Goal: Transaction & Acquisition: Download file/media

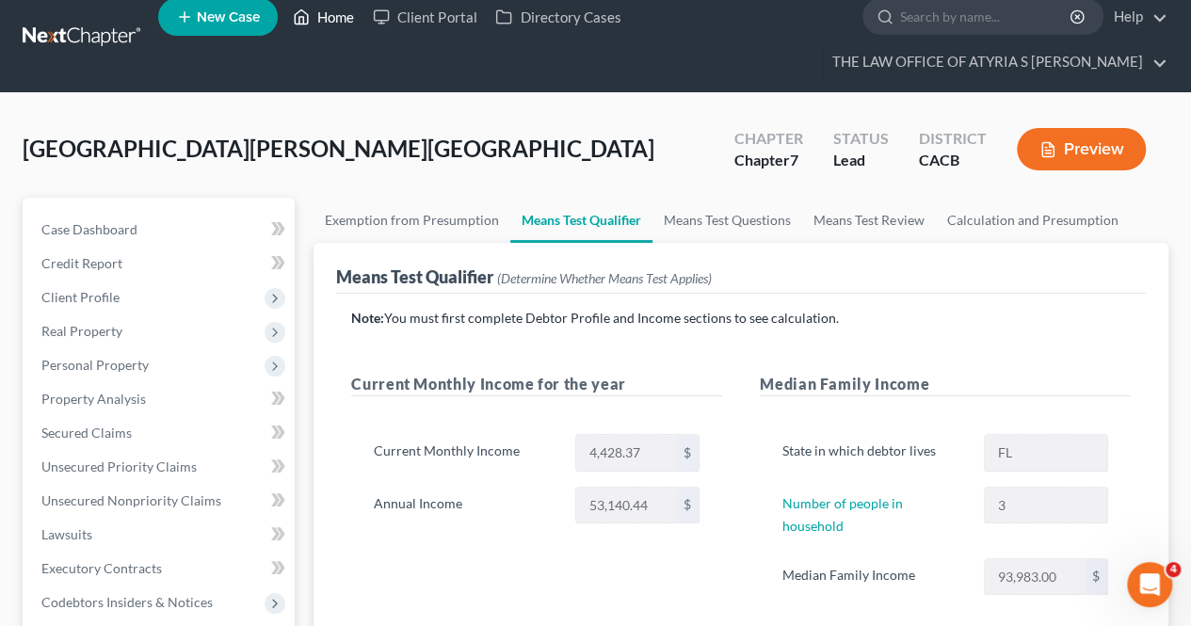
click at [349, 8] on link "Home" at bounding box center [323, 17] width 80 height 34
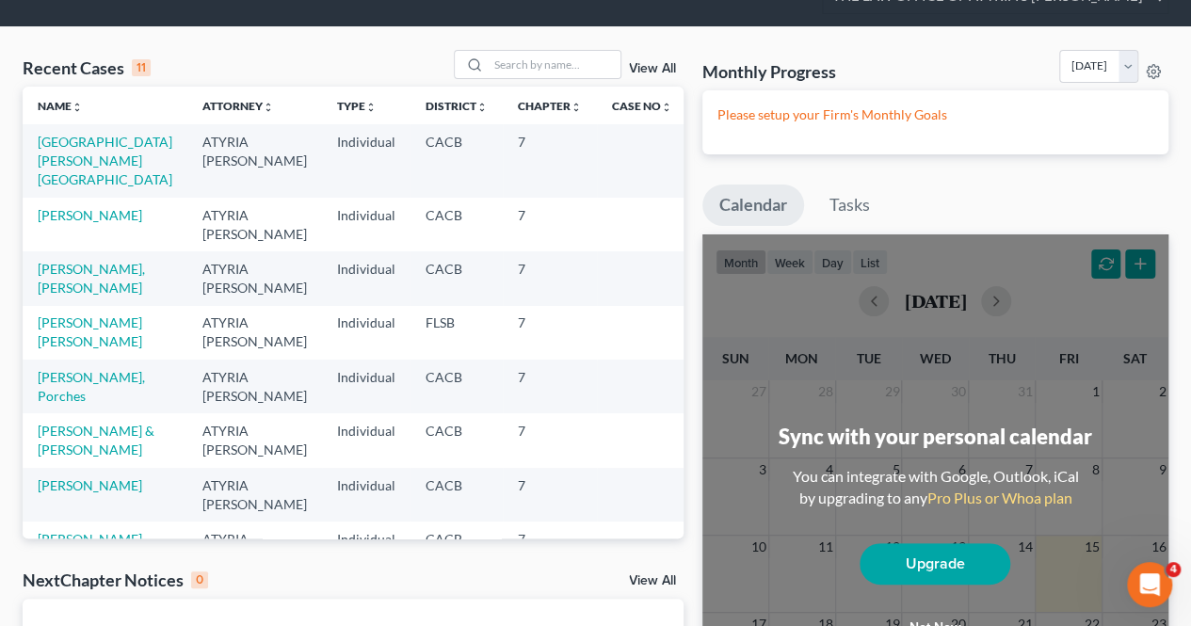
scroll to position [77, 0]
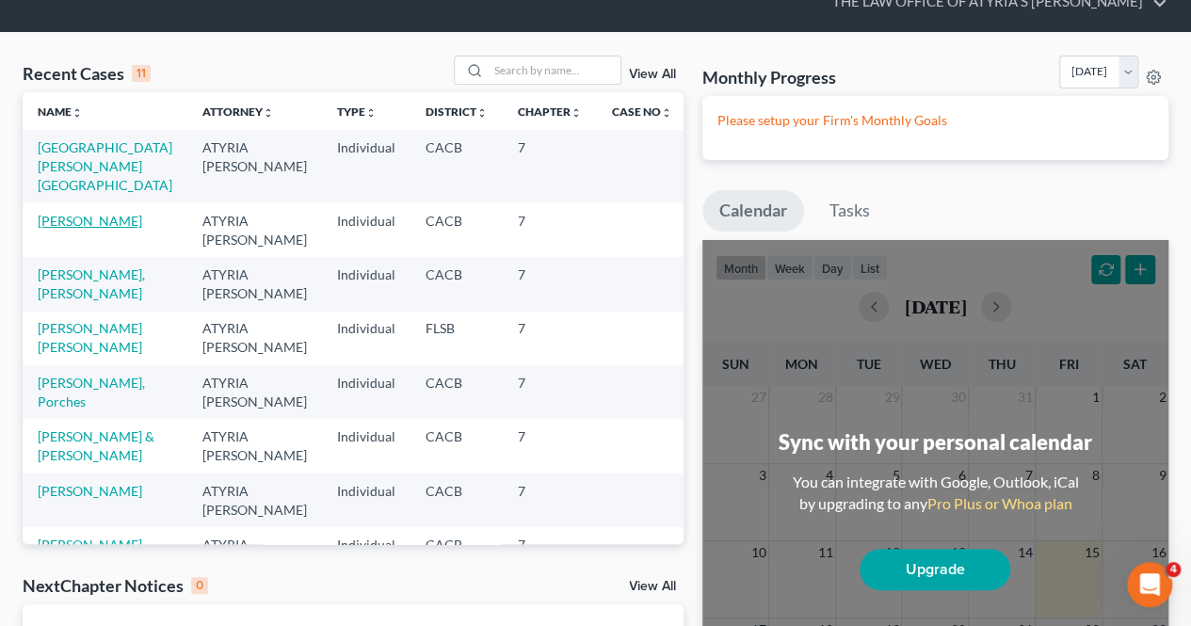
click at [90, 213] on link "[PERSON_NAME]" at bounding box center [90, 221] width 104 height 16
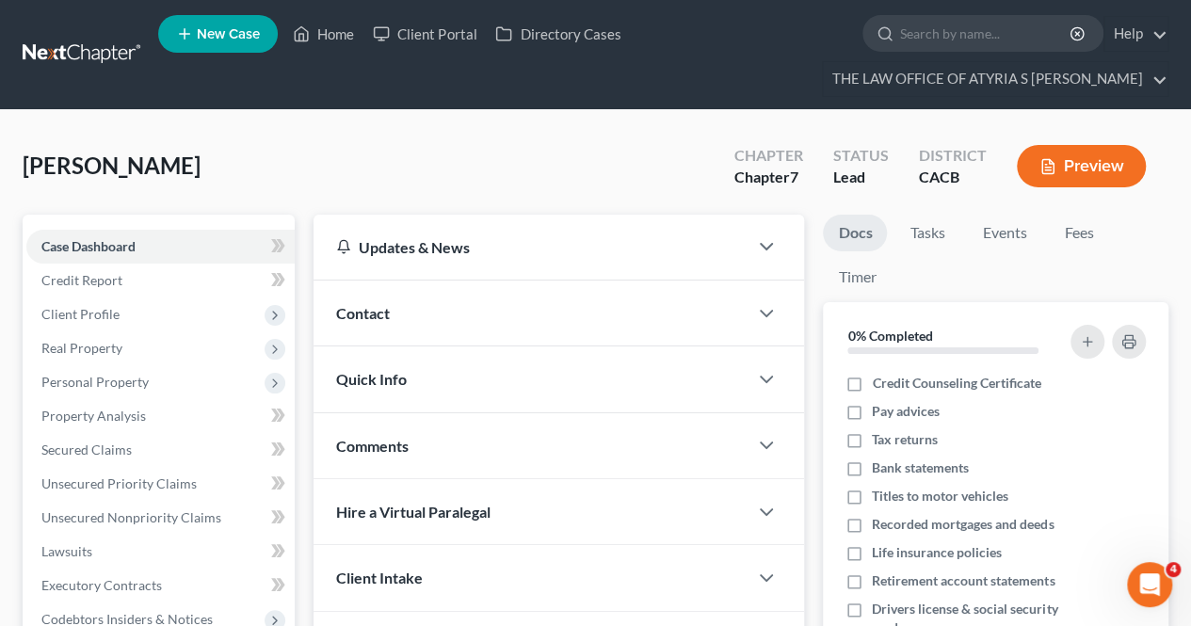
scroll to position [198, 0]
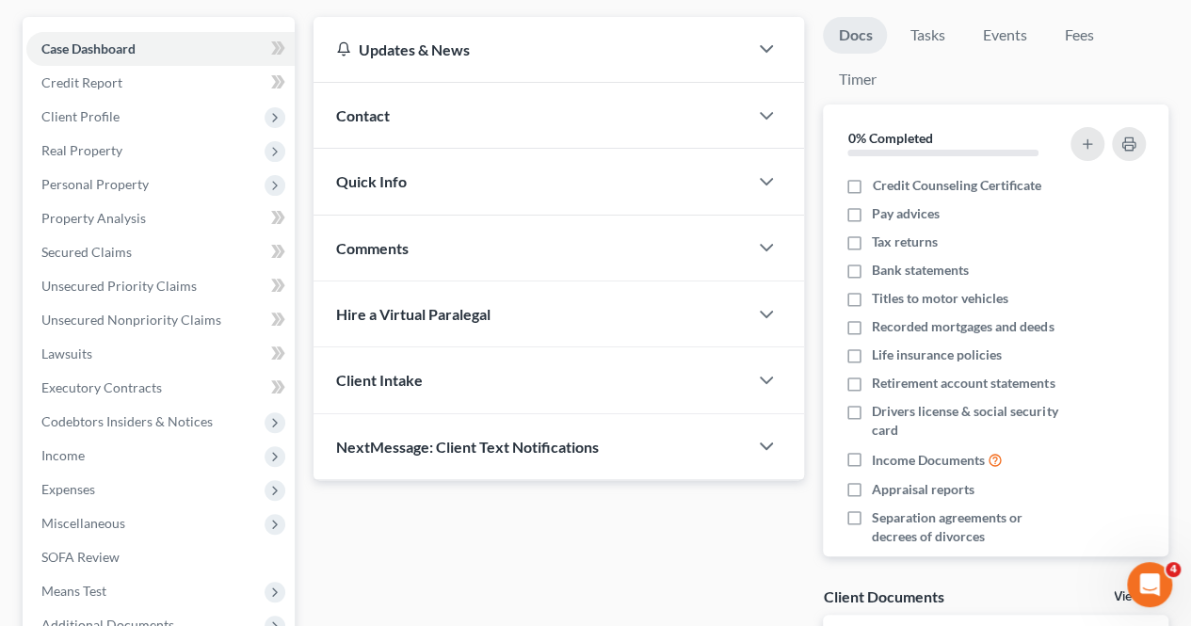
click at [105, 449] on span "Income" at bounding box center [160, 456] width 268 height 34
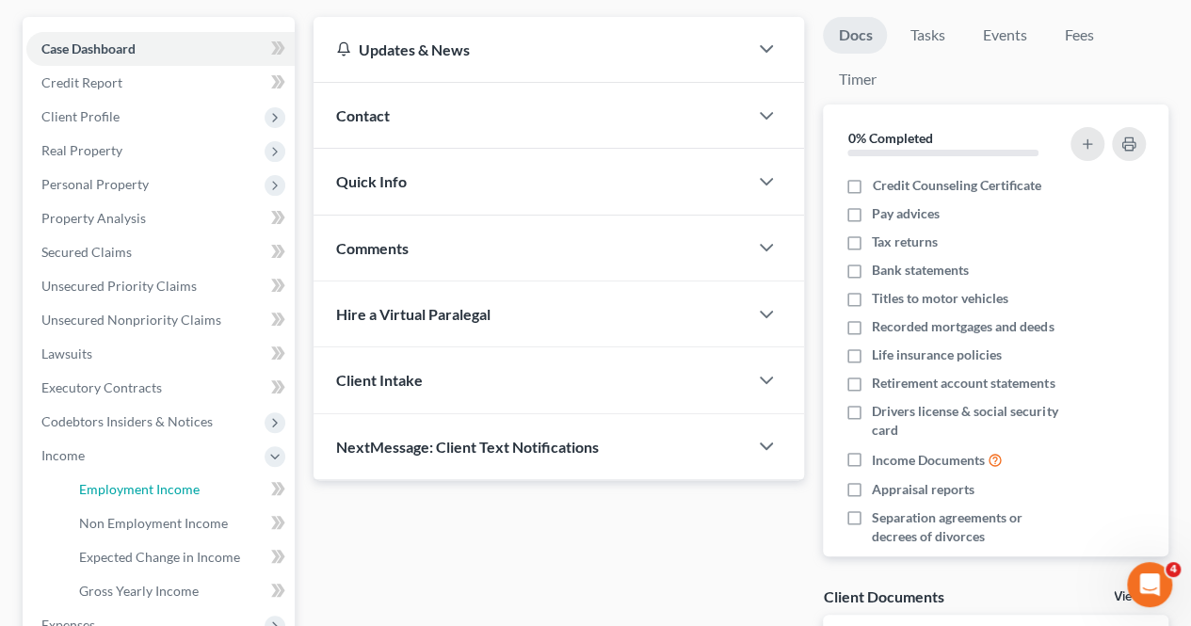
click at [220, 491] on link "Employment Income" at bounding box center [179, 489] width 231 height 34
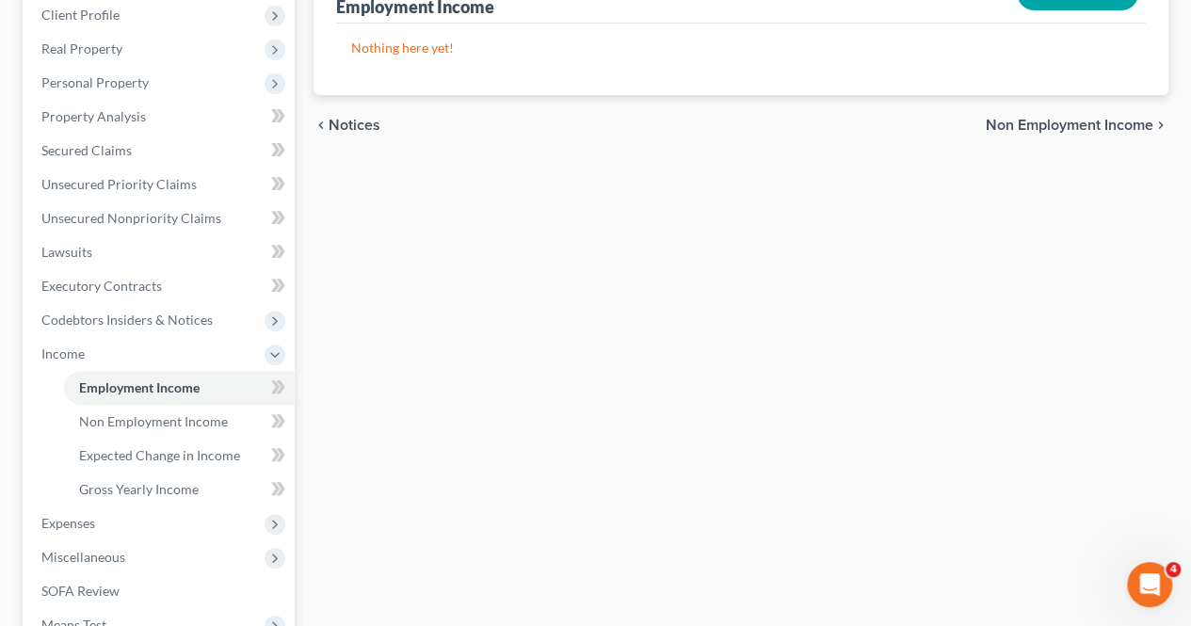
scroll to position [482, 0]
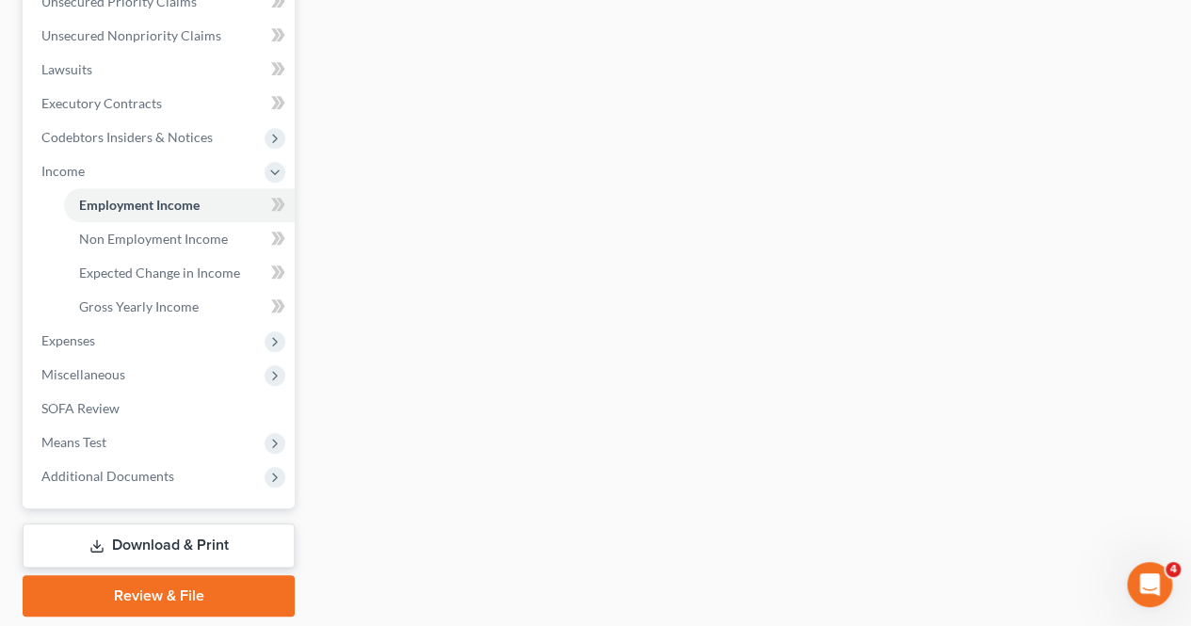
click at [228, 543] on link "Download & Print" at bounding box center [159, 545] width 272 height 44
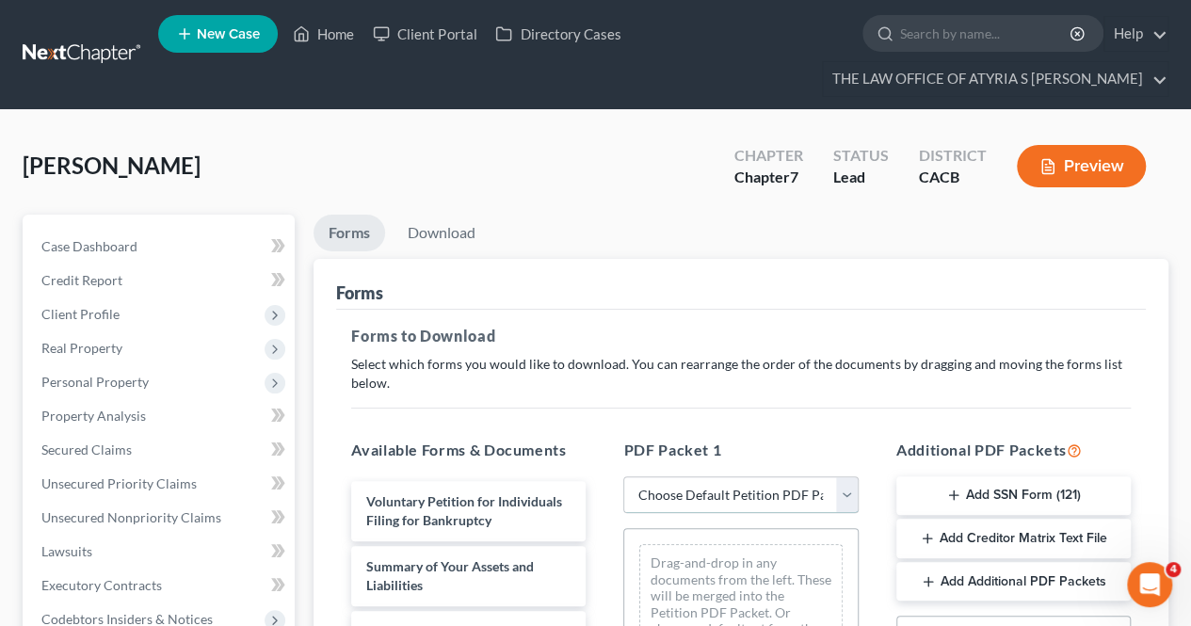
click at [657, 502] on select "Choose Default Petition PDF Packet Complete Bankruptcy Petition (all forms and …" at bounding box center [740, 495] width 234 height 38
select select "3"
click at [623, 476] on select "Choose Default Petition PDF Packet Complete Bankruptcy Petition (all forms and …" at bounding box center [740, 495] width 234 height 38
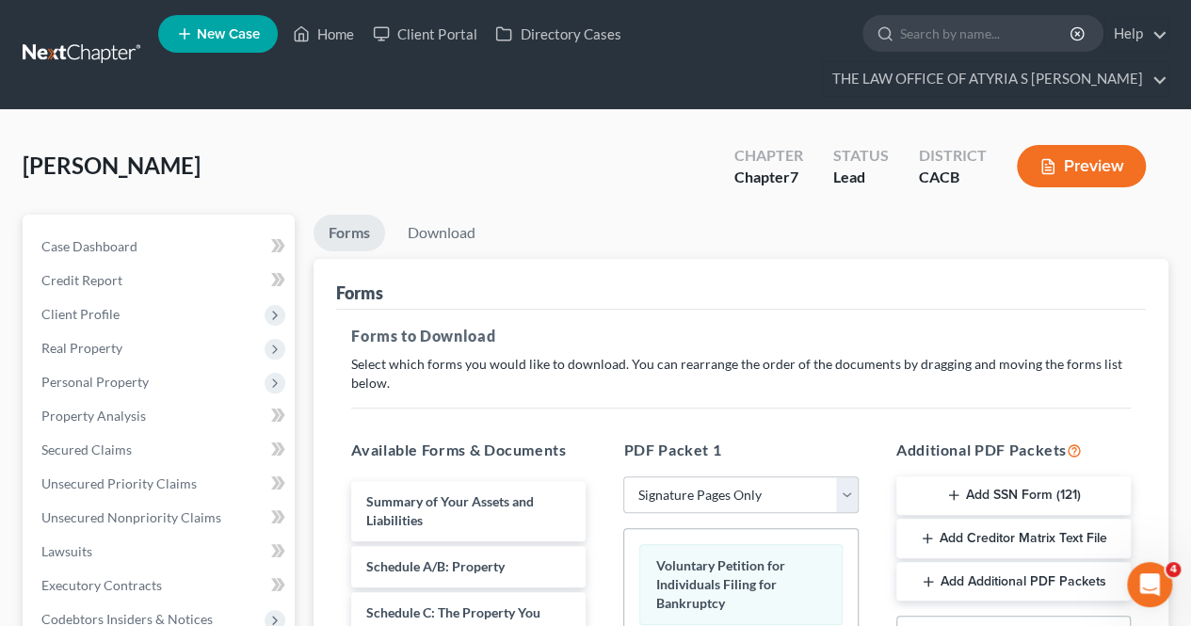
click at [966, 490] on button "Add SSN Form (121)" at bounding box center [1013, 496] width 234 height 40
click at [962, 532] on button "Add Creditor Matrix Text File" at bounding box center [1013, 540] width 234 height 40
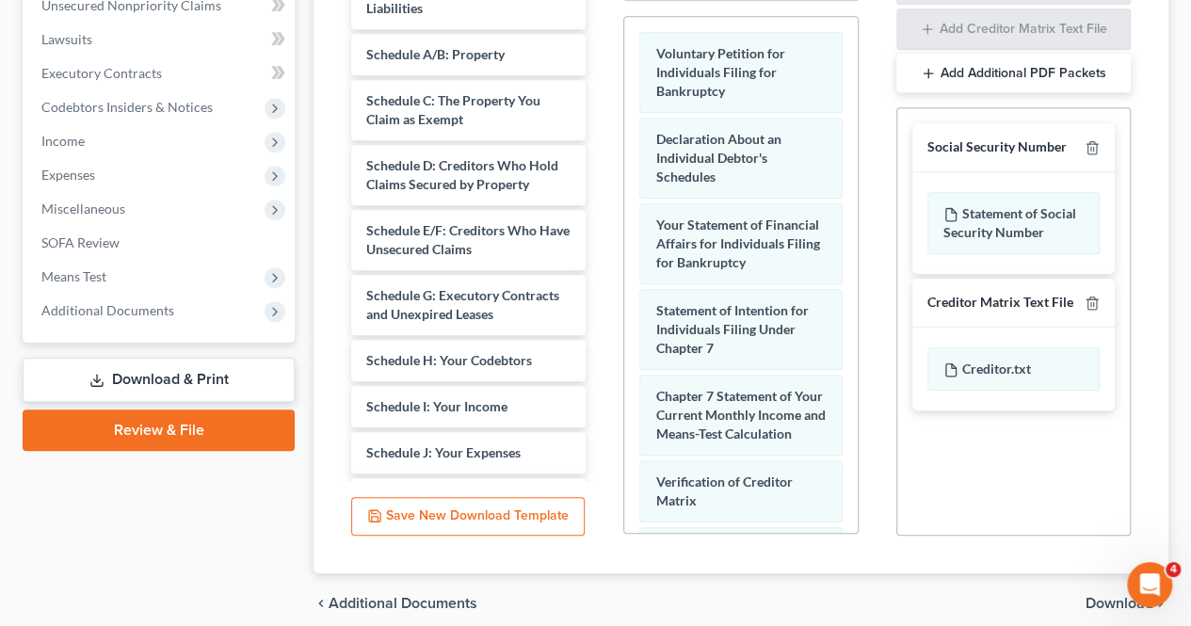
scroll to position [587, 0]
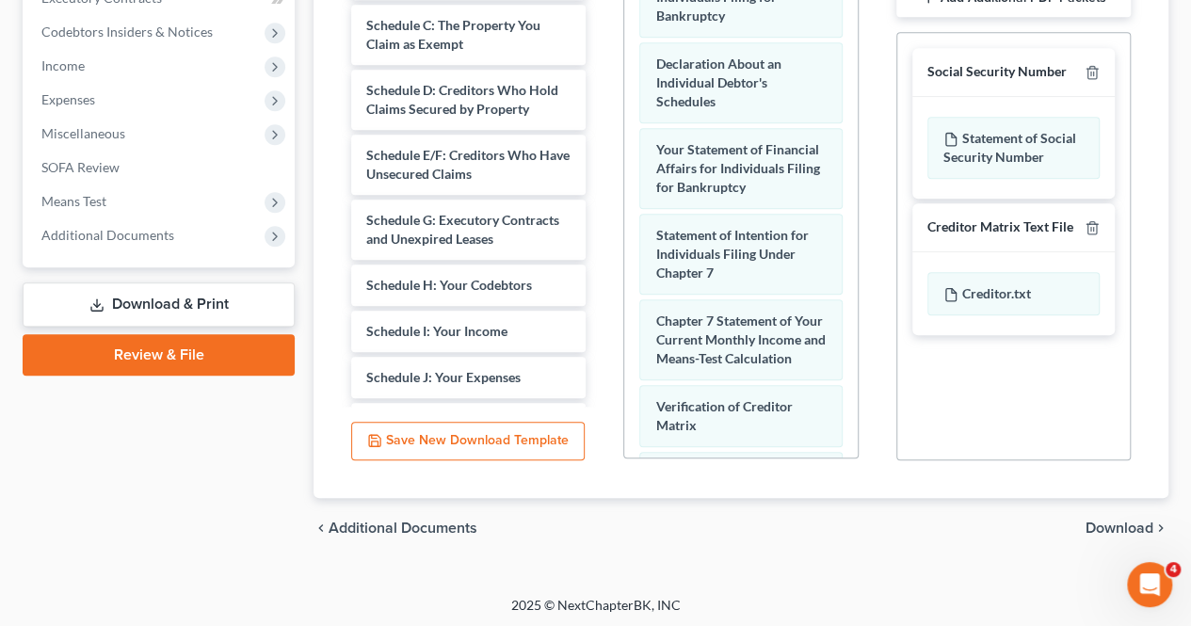
click at [1080, 523] on div "chevron_left Additional Documents Download chevron_right" at bounding box center [740, 528] width 855 height 60
click at [1101, 523] on span "Download" at bounding box center [1119, 527] width 68 height 15
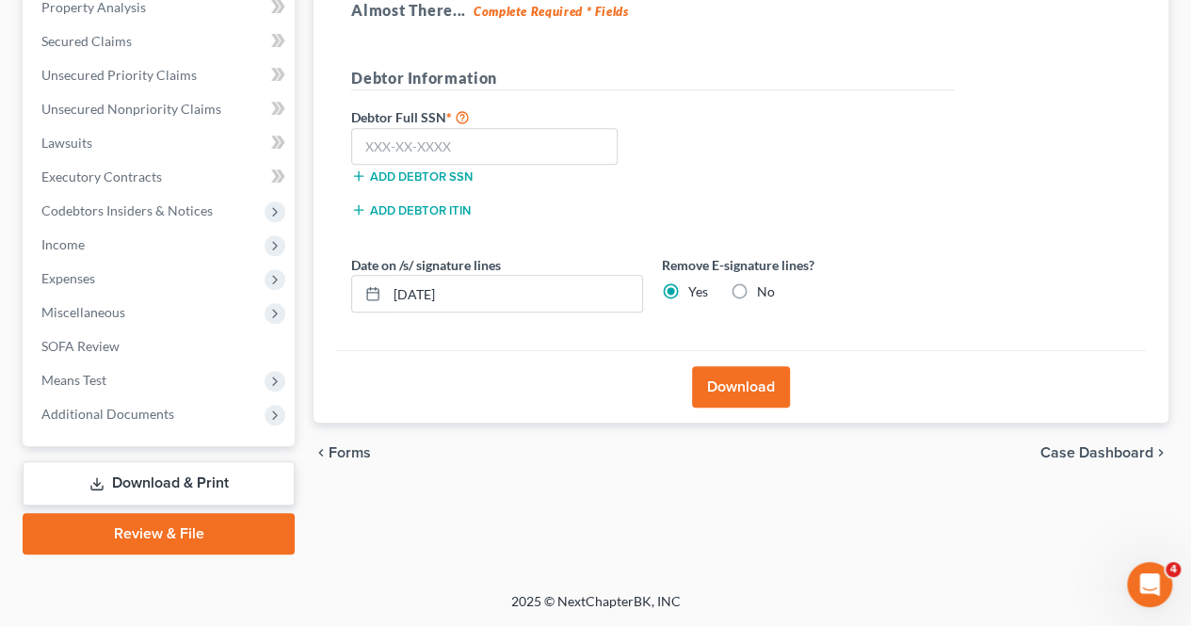
scroll to position [405, 0]
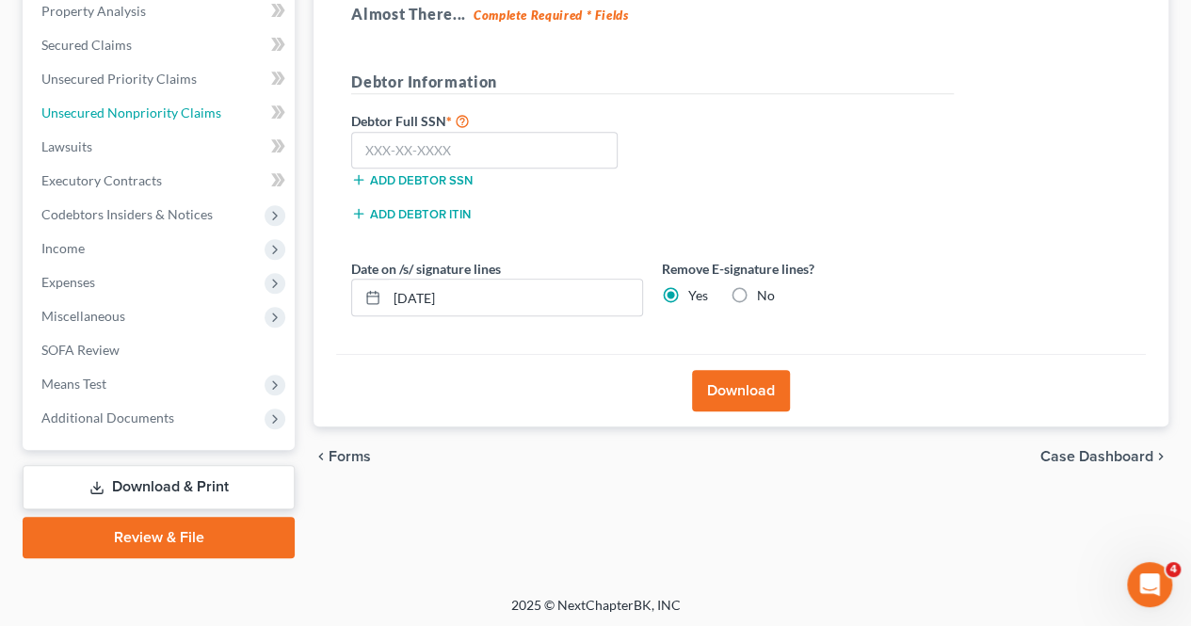
click at [143, 96] on link "Unsecured Nonpriority Claims" at bounding box center [160, 113] width 268 height 34
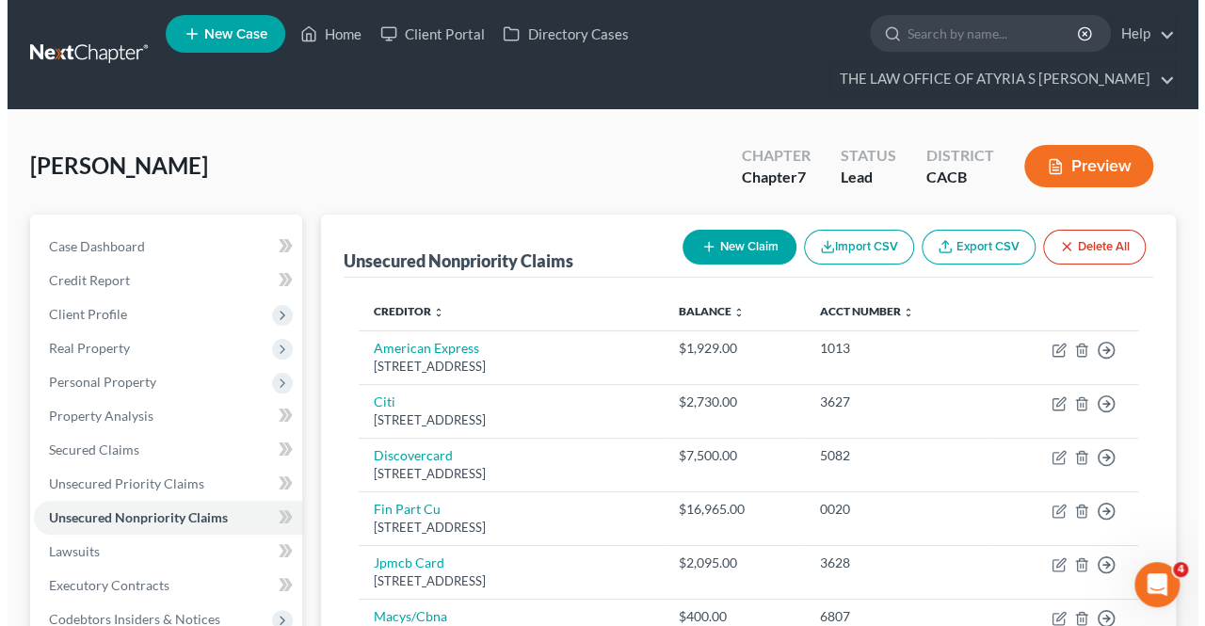
scroll to position [523, 0]
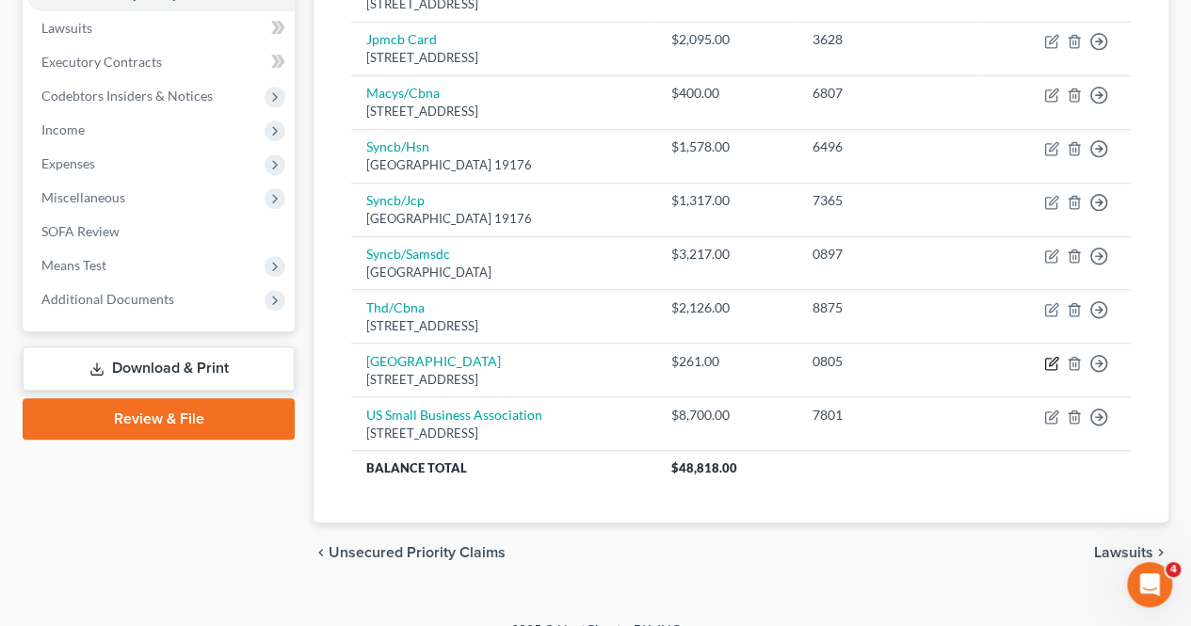
click at [1052, 357] on icon "button" at bounding box center [1052, 361] width 8 height 8
select select "4"
select select "2"
select select "0"
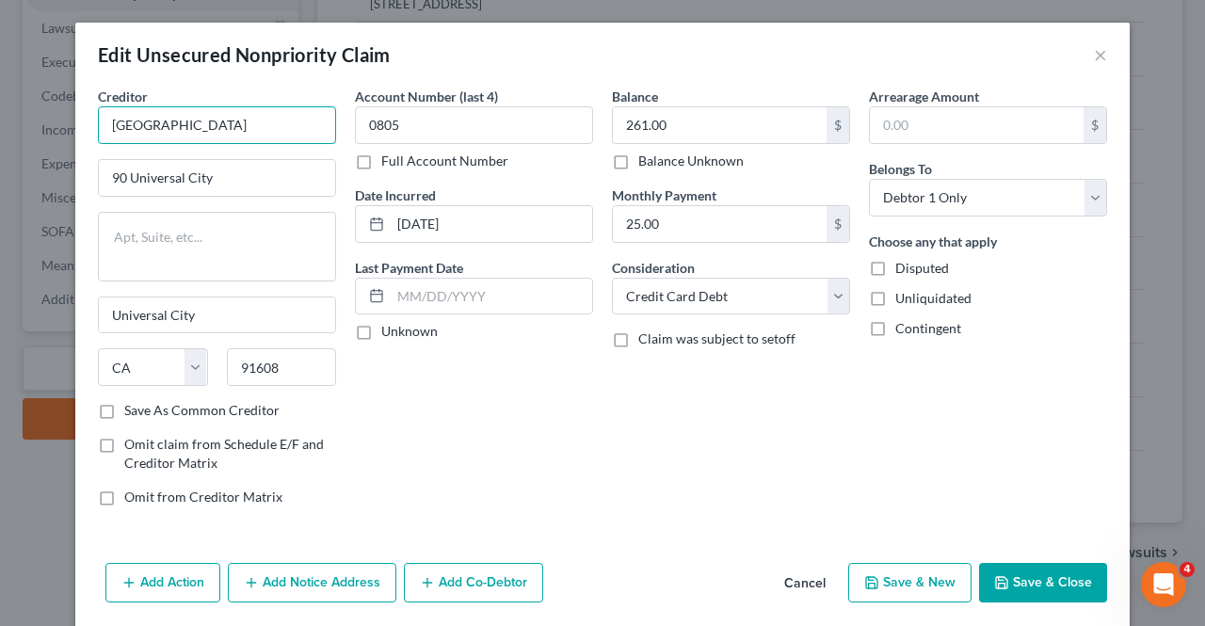
click at [190, 126] on input "[GEOGRAPHIC_DATA]" at bounding box center [217, 125] width 238 height 38
click at [158, 124] on input "Univ City Credit Union" at bounding box center [217, 125] width 238 height 38
type input "Univ City Studios Credit Union"
click at [356, 586] on button "Add Notice Address" at bounding box center [312, 583] width 168 height 40
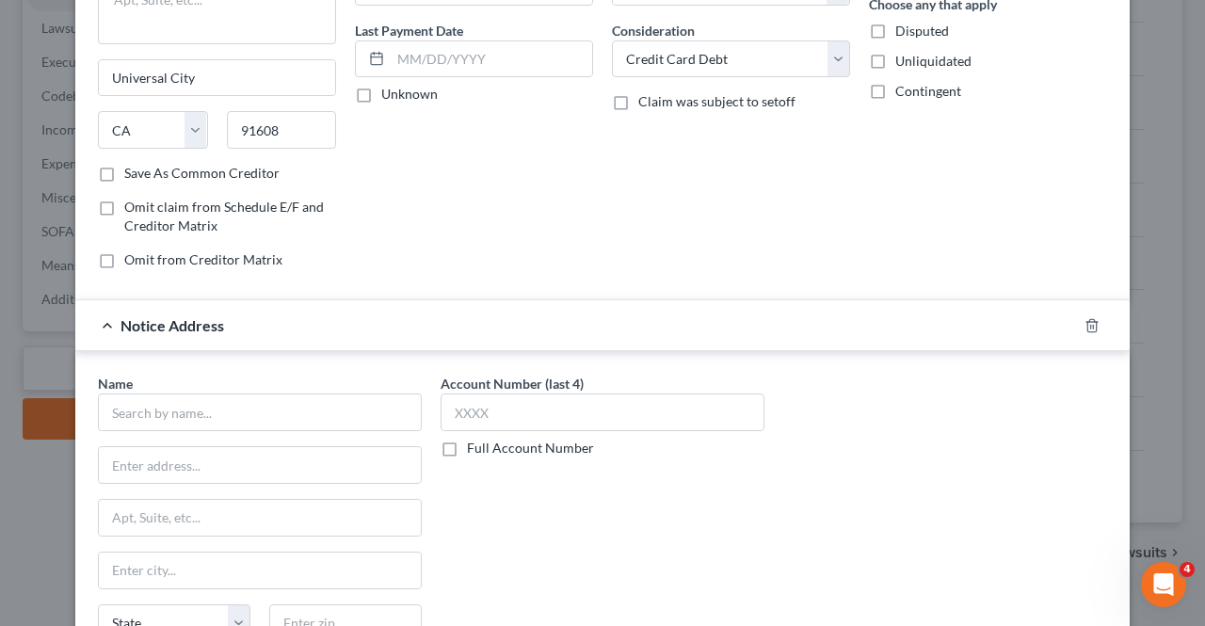
scroll to position [209, 0]
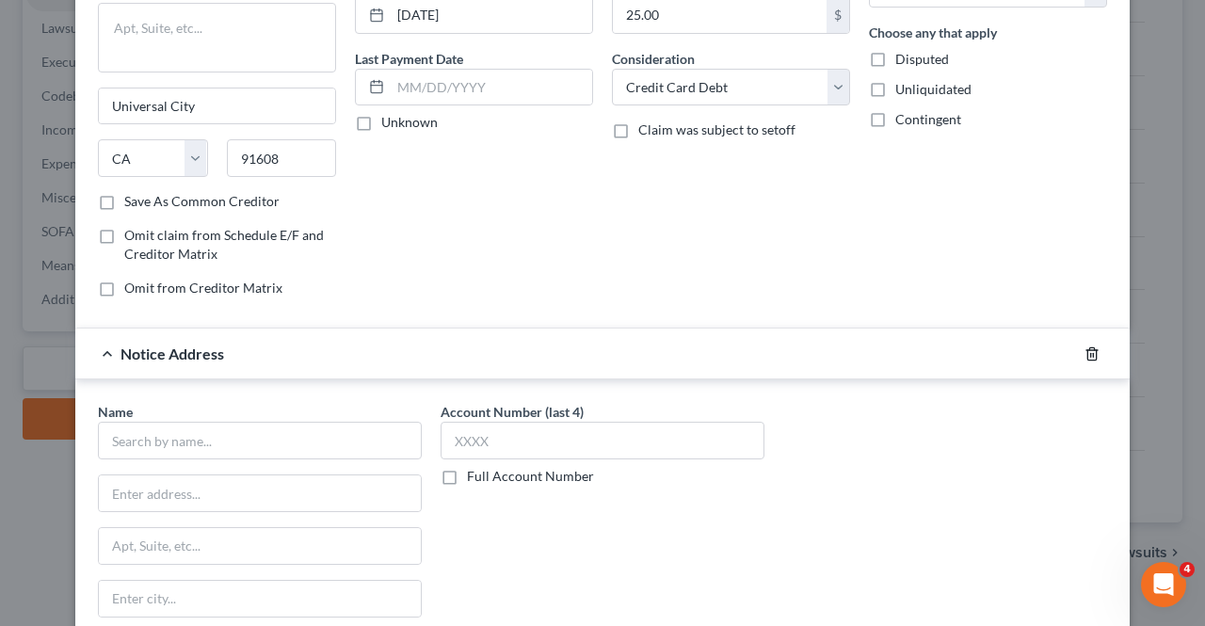
click at [1089, 348] on icon "button" at bounding box center [1091, 353] width 8 height 12
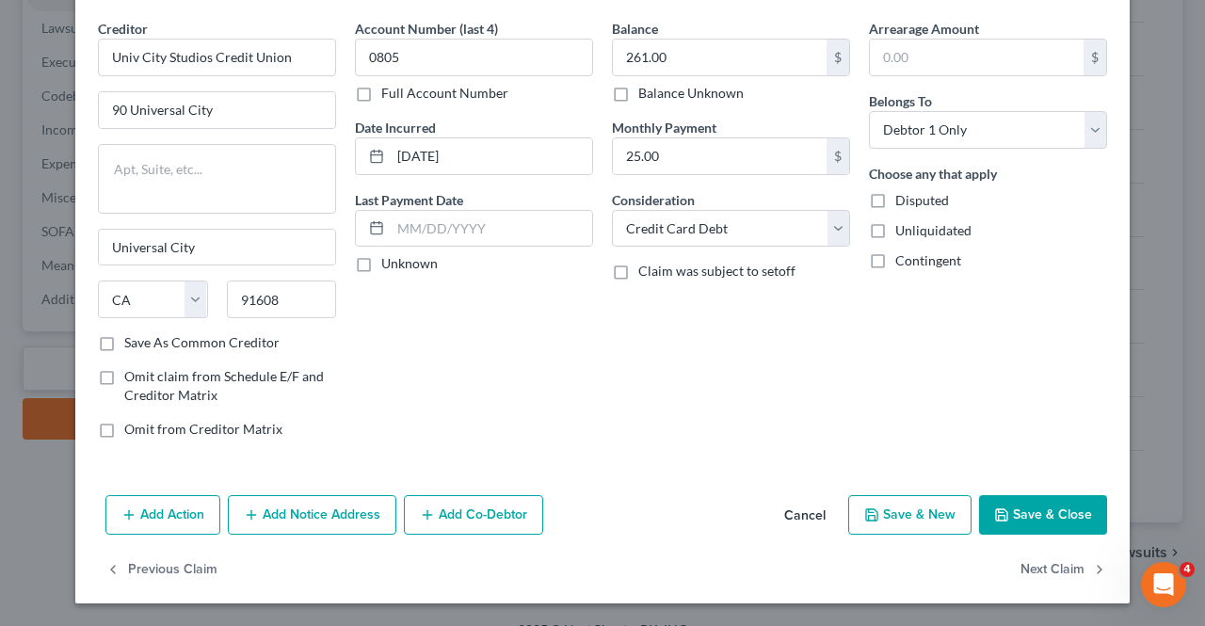
scroll to position [64, 0]
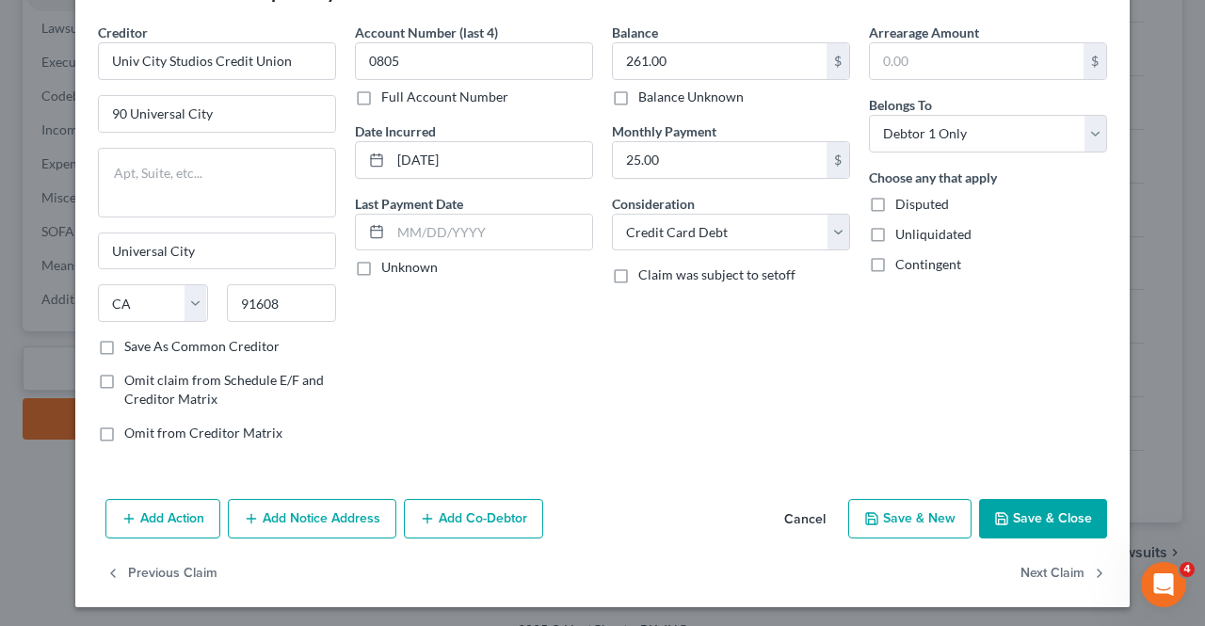
click at [307, 516] on button "Add Notice Address" at bounding box center [312, 519] width 168 height 40
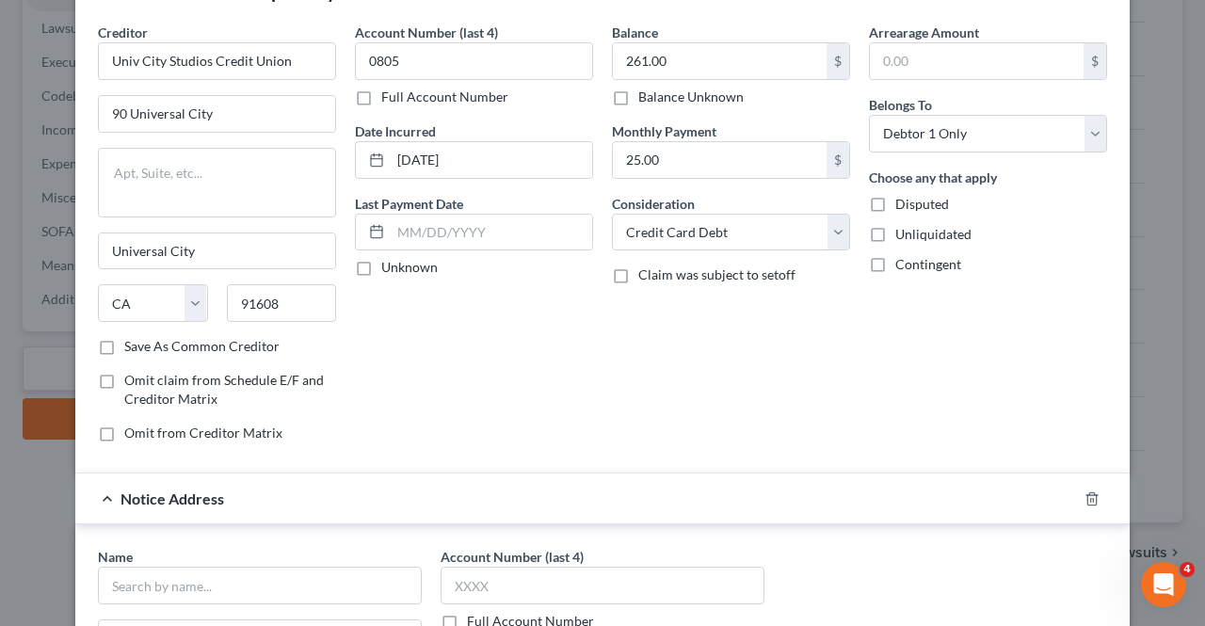
scroll to position [360, 0]
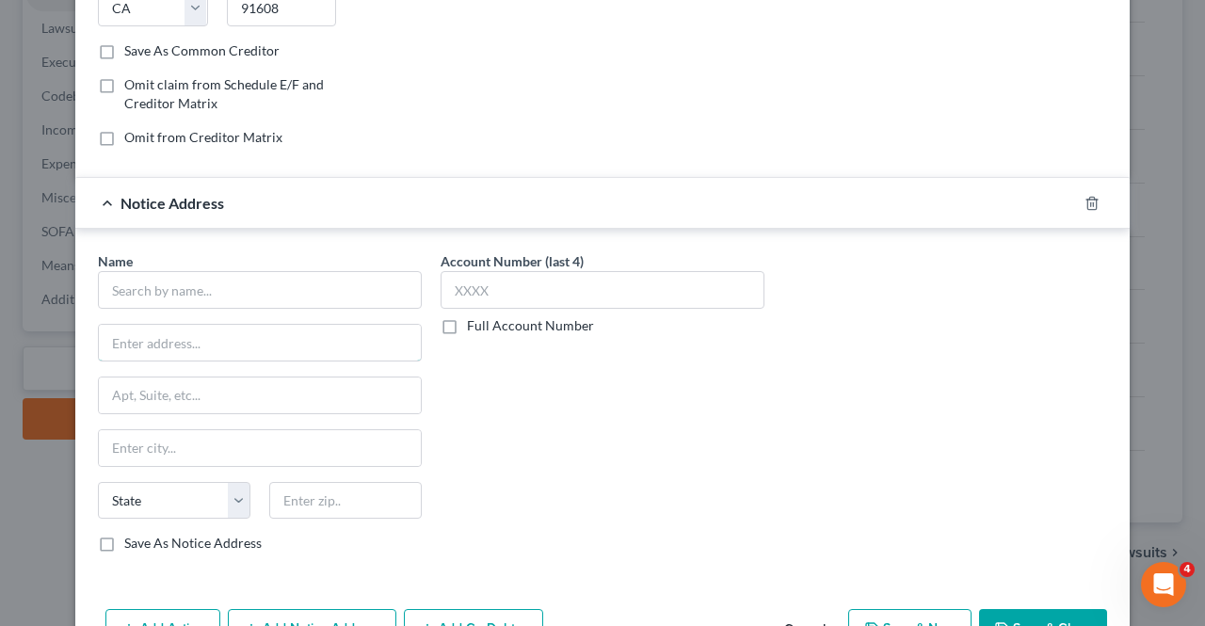
click at [278, 327] on input "text" at bounding box center [260, 343] width 322 height 36
paste input "[STREET_ADDRESS]"
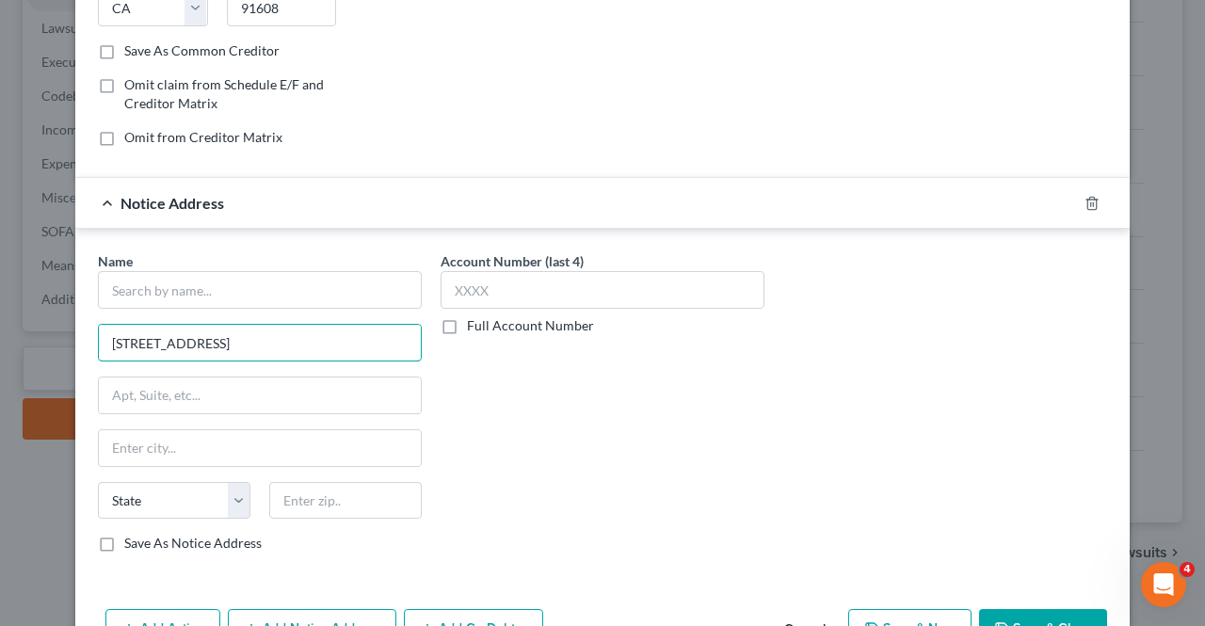
click at [278, 327] on input "[STREET_ADDRESS]" at bounding box center [260, 343] width 322 height 36
type input "[STREET_ADDRESS]"
click at [362, 483] on input "text" at bounding box center [345, 501] width 152 height 38
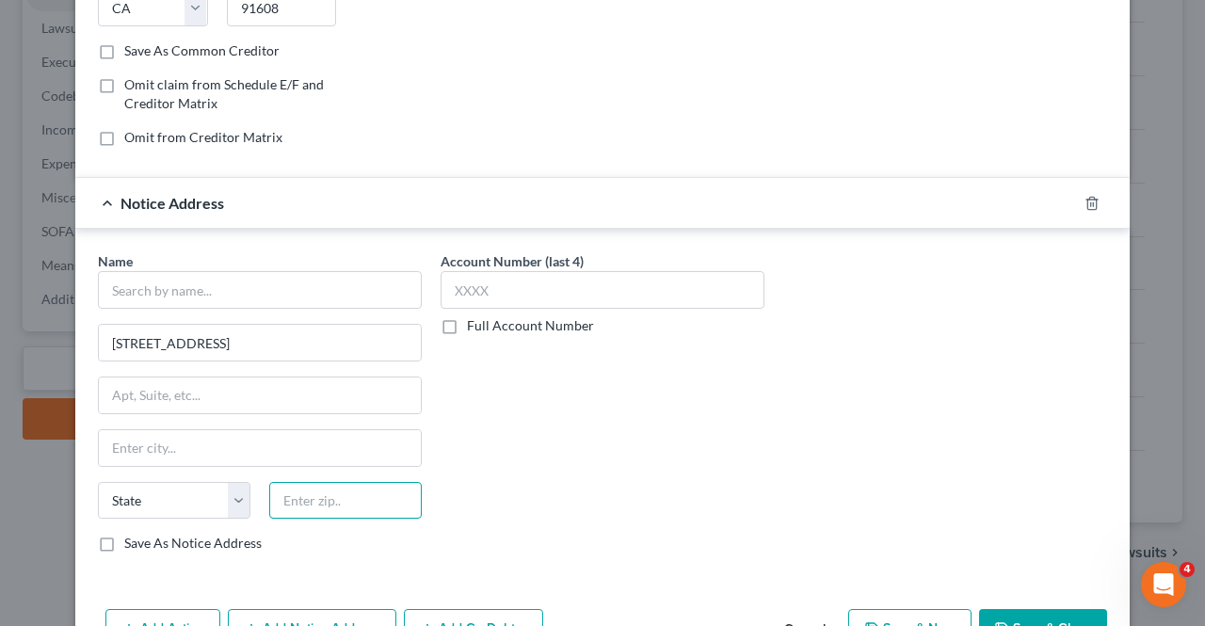
paste input "91502"
type input "91502"
click at [296, 334] on input "[STREET_ADDRESS]" at bounding box center [260, 343] width 322 height 36
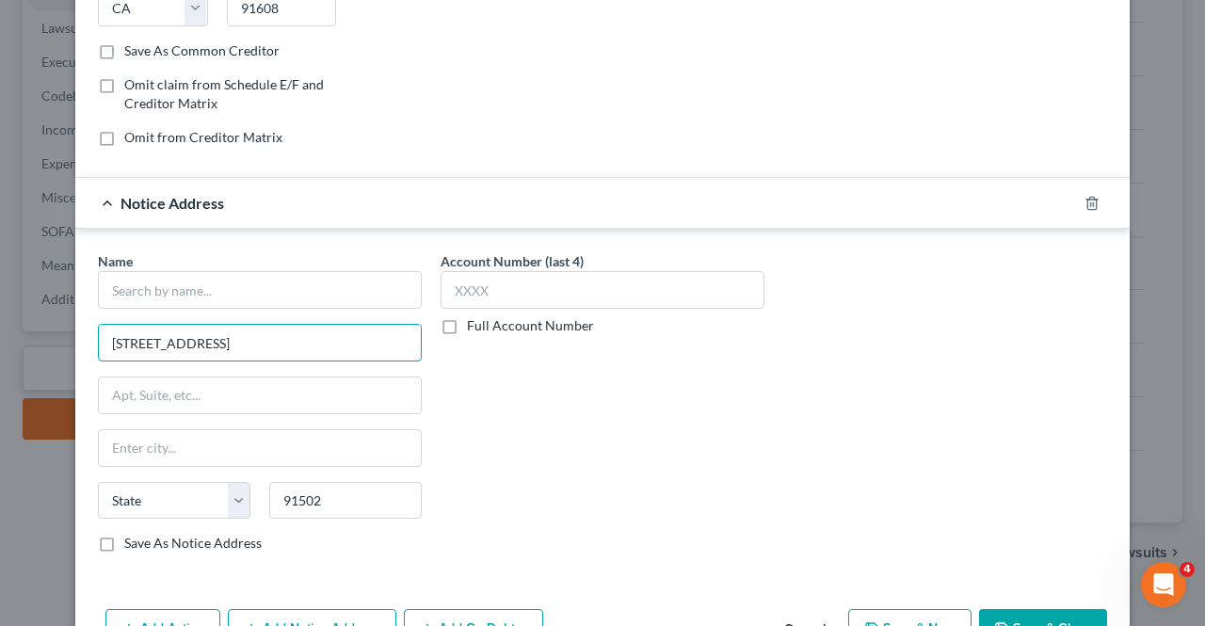
type input "Burbank"
select select "4"
type input "[STREET_ADDRESS]"
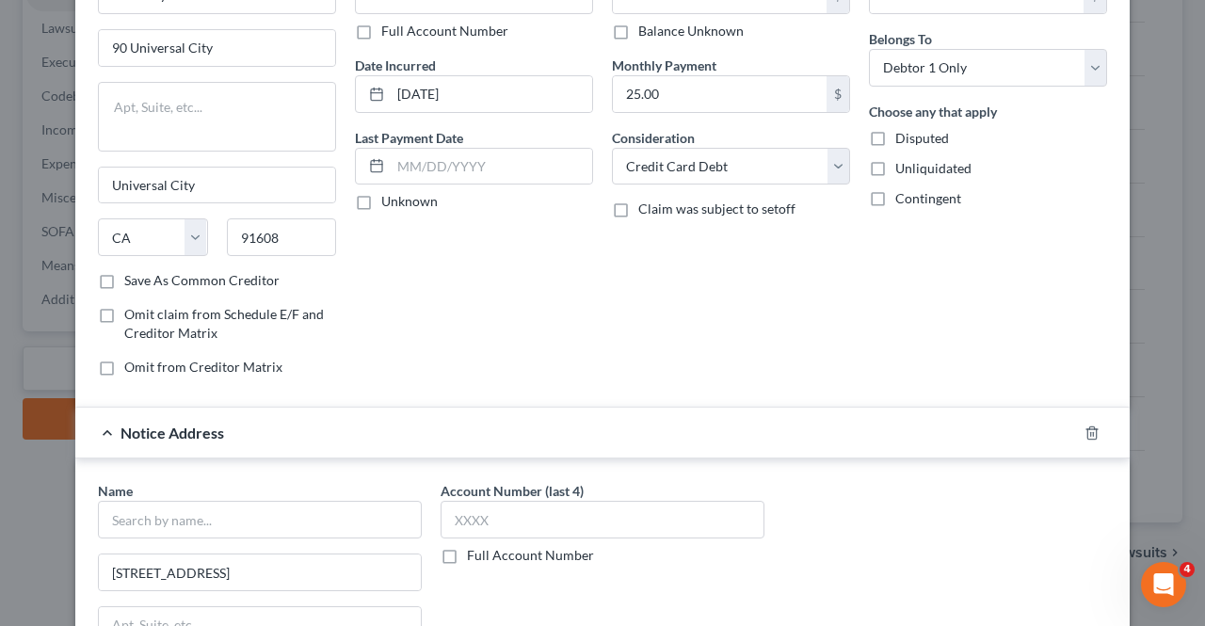
scroll to position [11, 0]
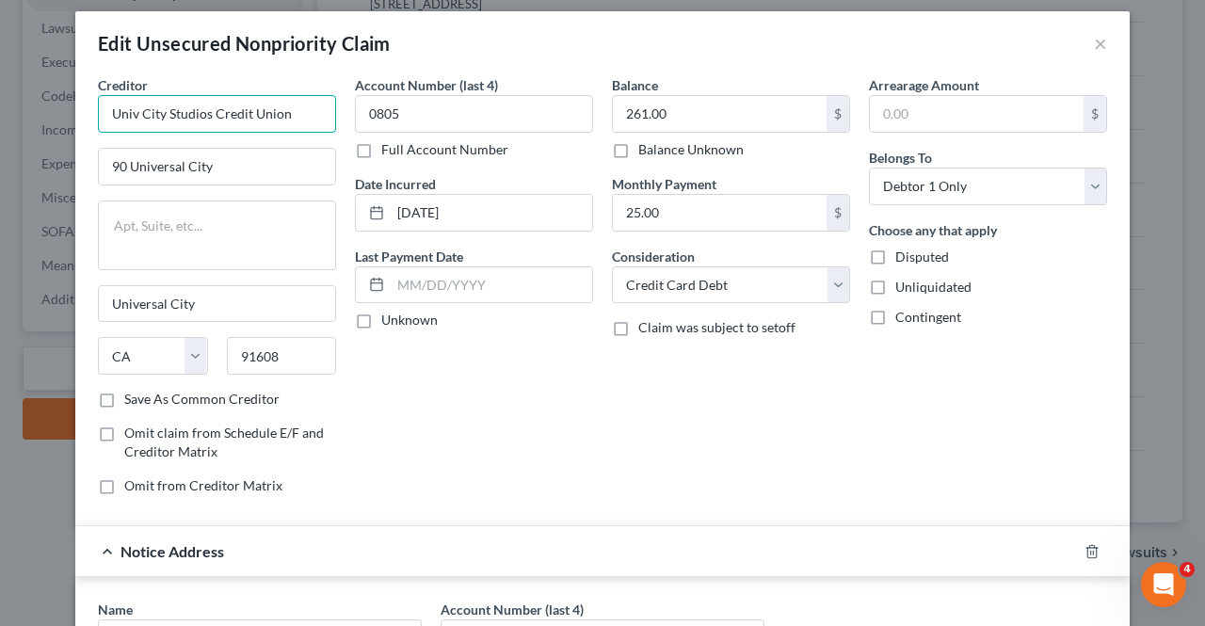
drag, startPoint x: 285, startPoint y: 118, endPoint x: 0, endPoint y: 118, distance: 285.2
click at [0, 118] on div "Edit Unsecured Nonpriority Claim × Creditor * [GEOGRAPHIC_DATA] Credit Union 90…" at bounding box center [602, 313] width 1205 height 626
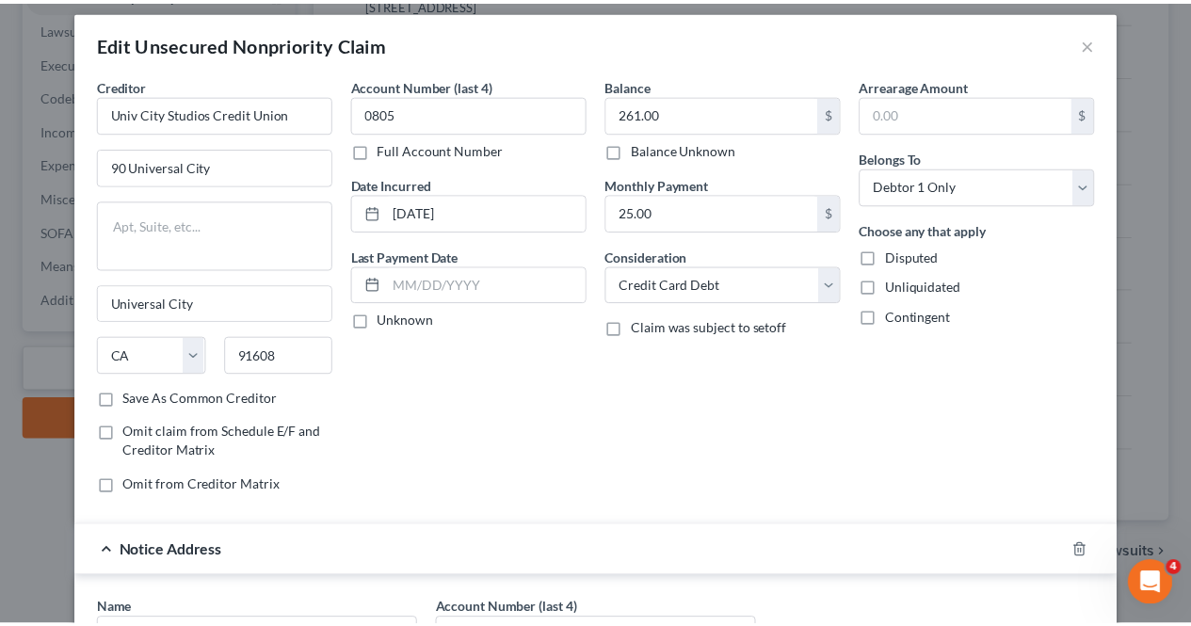
scroll to position [360, 0]
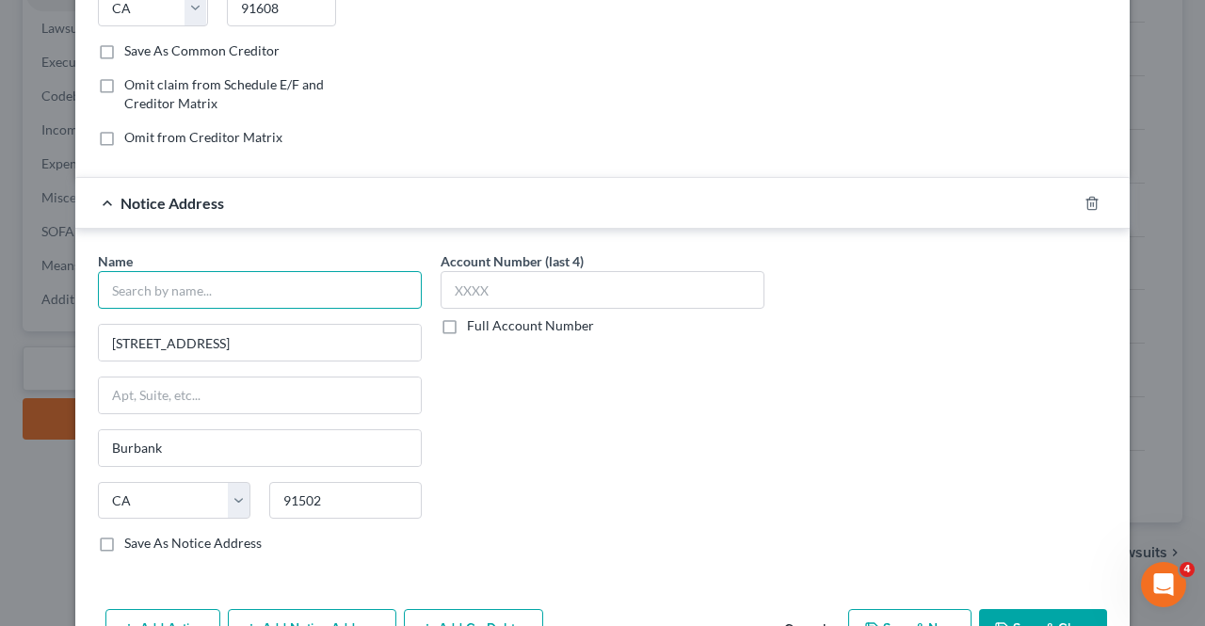
click at [329, 289] on input "text" at bounding box center [260, 290] width 324 height 38
paste input "Univ City Studios Credit Union"
type input "Univ City Studios Credit Union"
click at [1052, 609] on button "Save & Close" at bounding box center [1043, 629] width 128 height 40
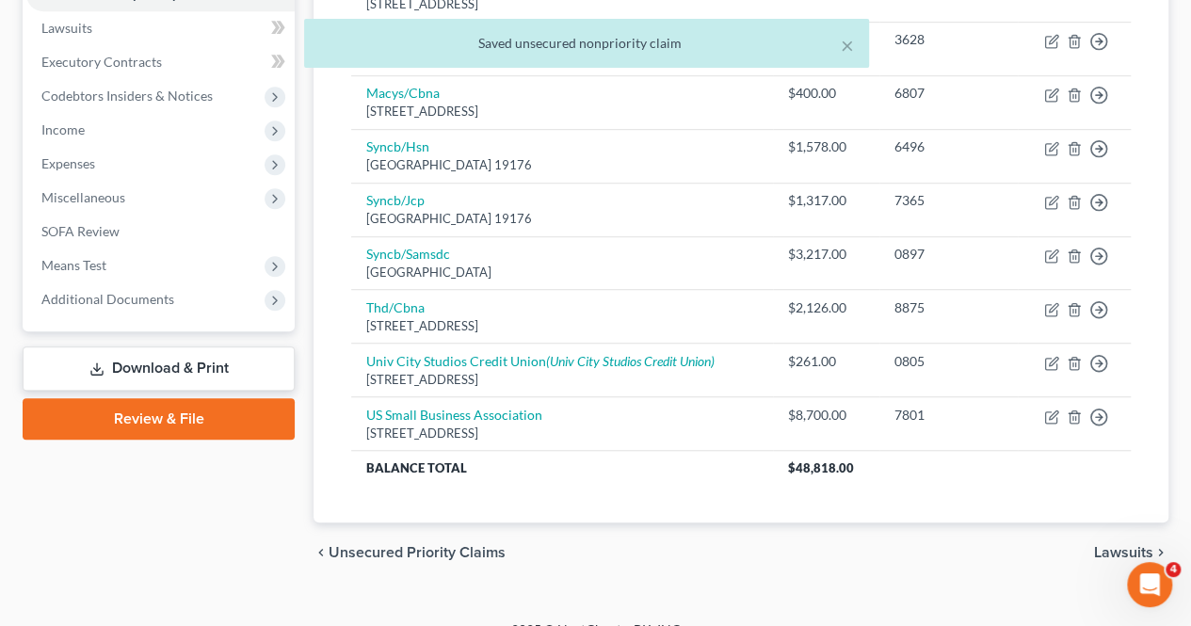
click at [216, 368] on link "Download & Print" at bounding box center [159, 368] width 272 height 44
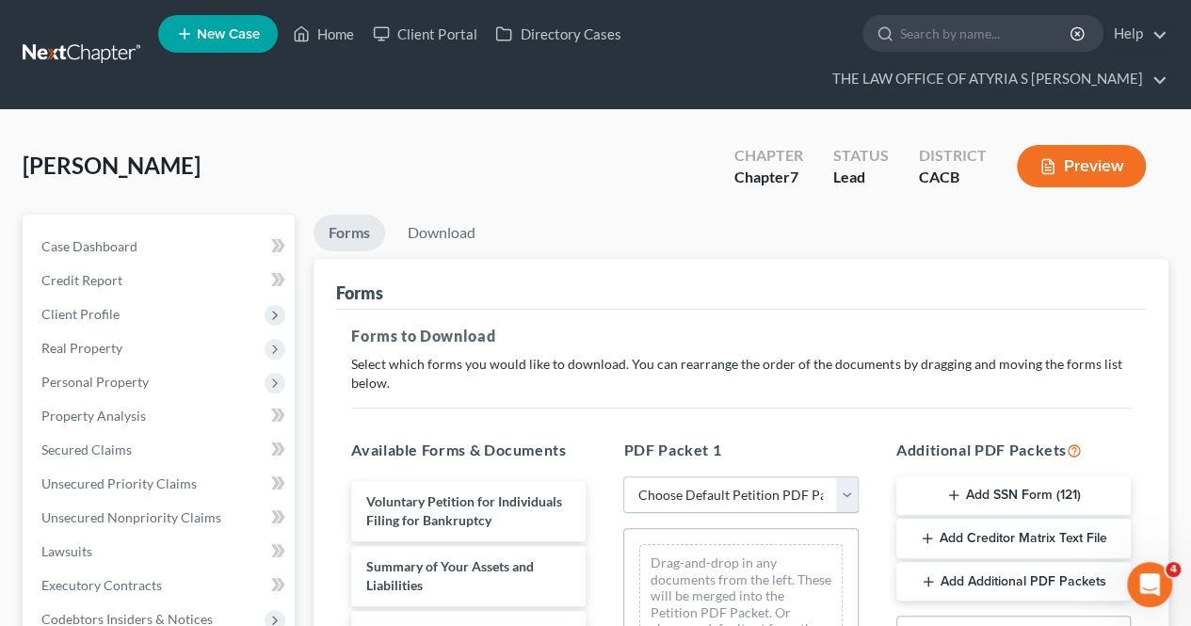
click at [826, 482] on select "Choose Default Petition PDF Packet Complete Bankruptcy Petition (all forms and …" at bounding box center [740, 495] width 234 height 38
select select "3"
click at [623, 476] on select "Choose Default Petition PDF Packet Complete Bankruptcy Petition (all forms and …" at bounding box center [740, 495] width 234 height 38
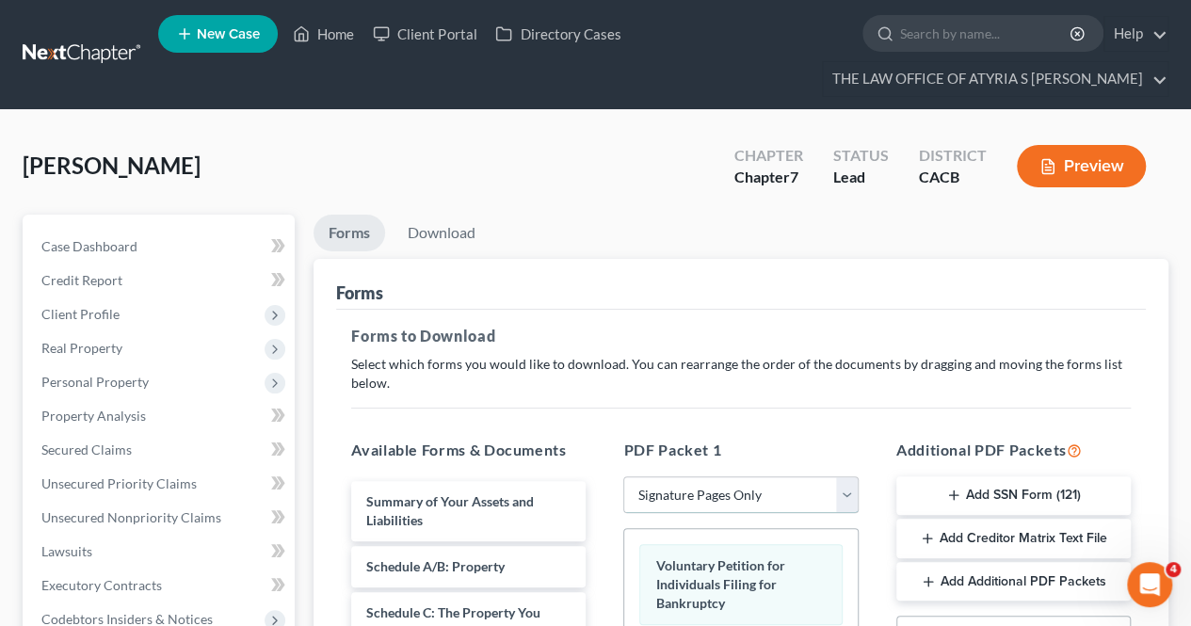
scroll to position [323, 0]
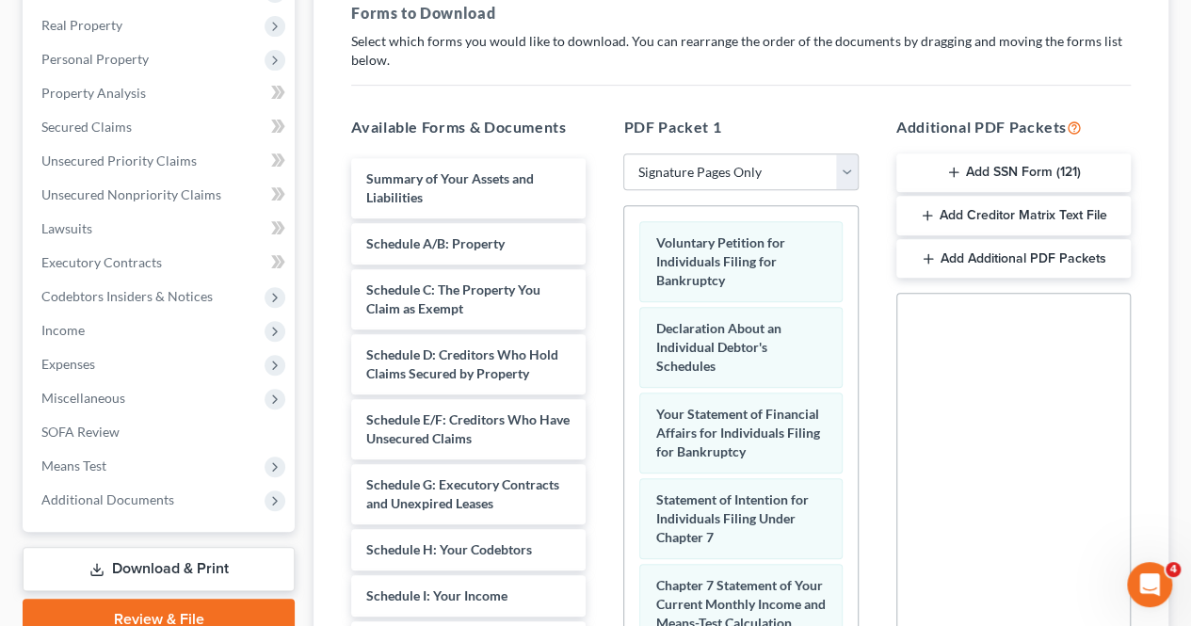
click at [973, 166] on button "Add SSN Form (121)" at bounding box center [1013, 173] width 234 height 40
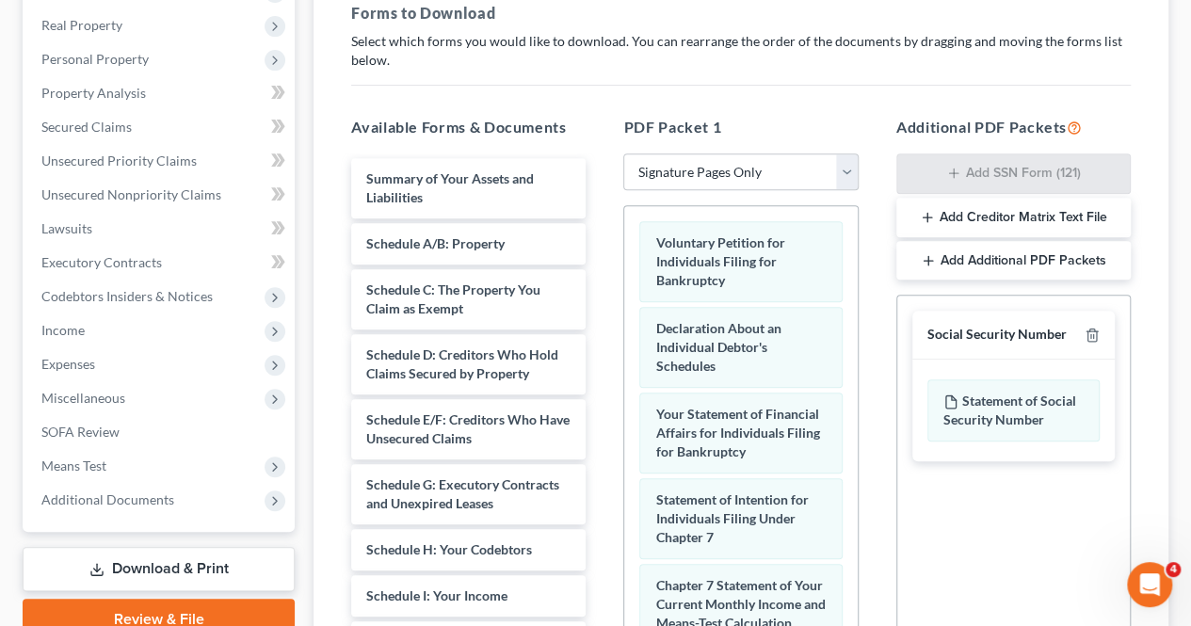
click at [981, 205] on button "Add Creditor Matrix Text File" at bounding box center [1013, 218] width 234 height 40
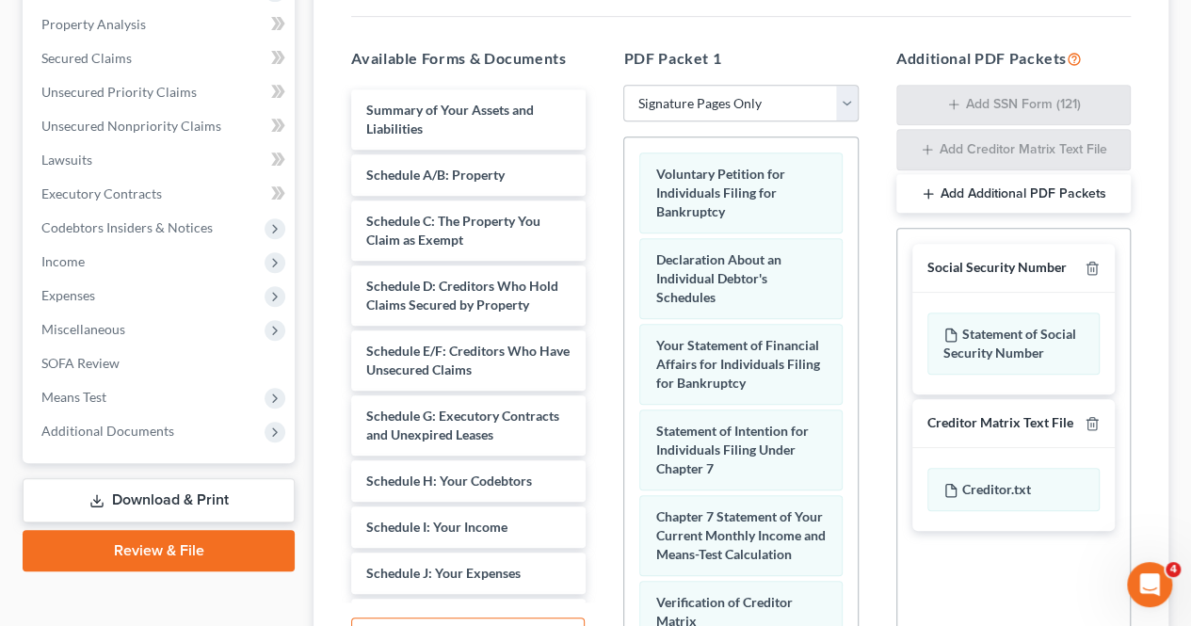
scroll to position [587, 0]
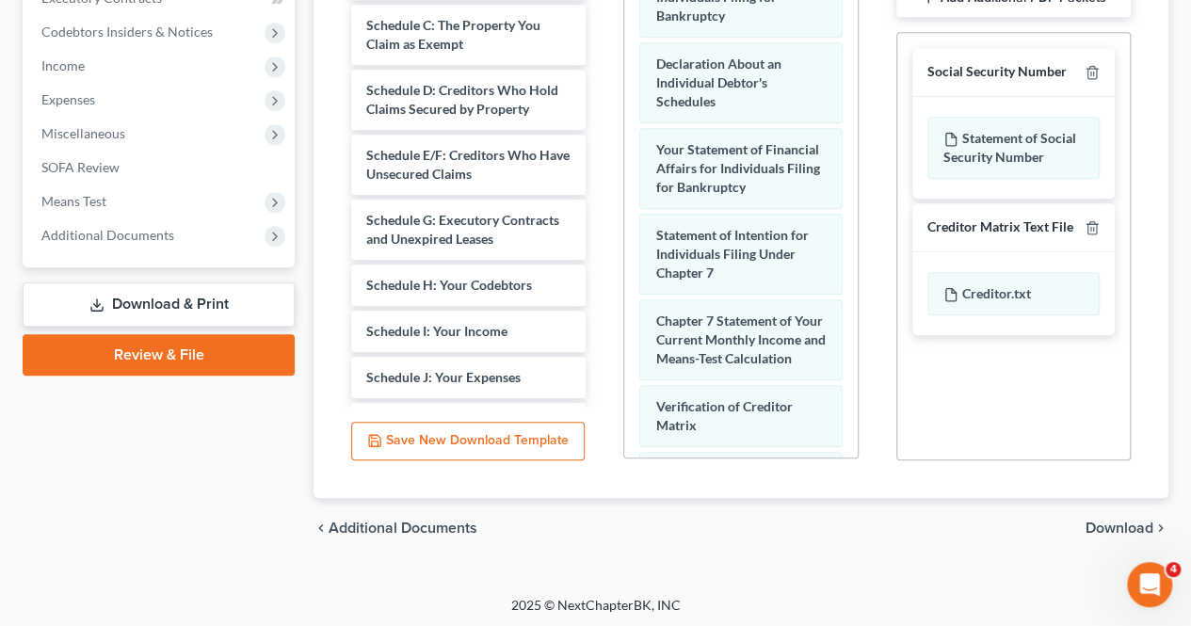
click at [1139, 520] on span "Download" at bounding box center [1119, 527] width 68 height 15
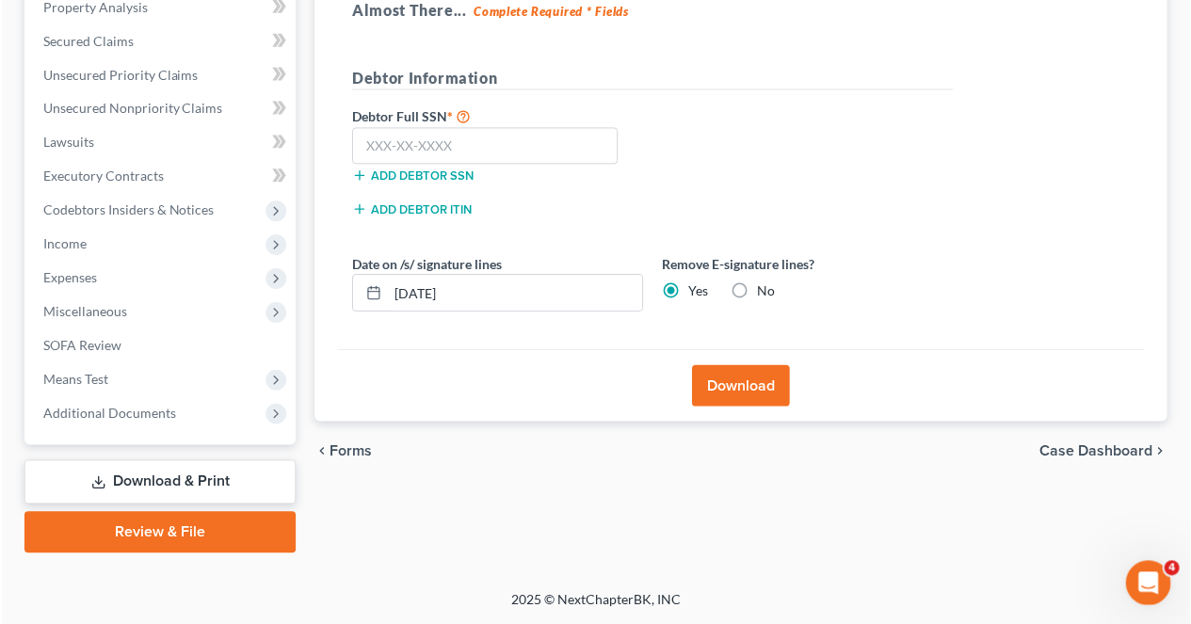
scroll to position [405, 0]
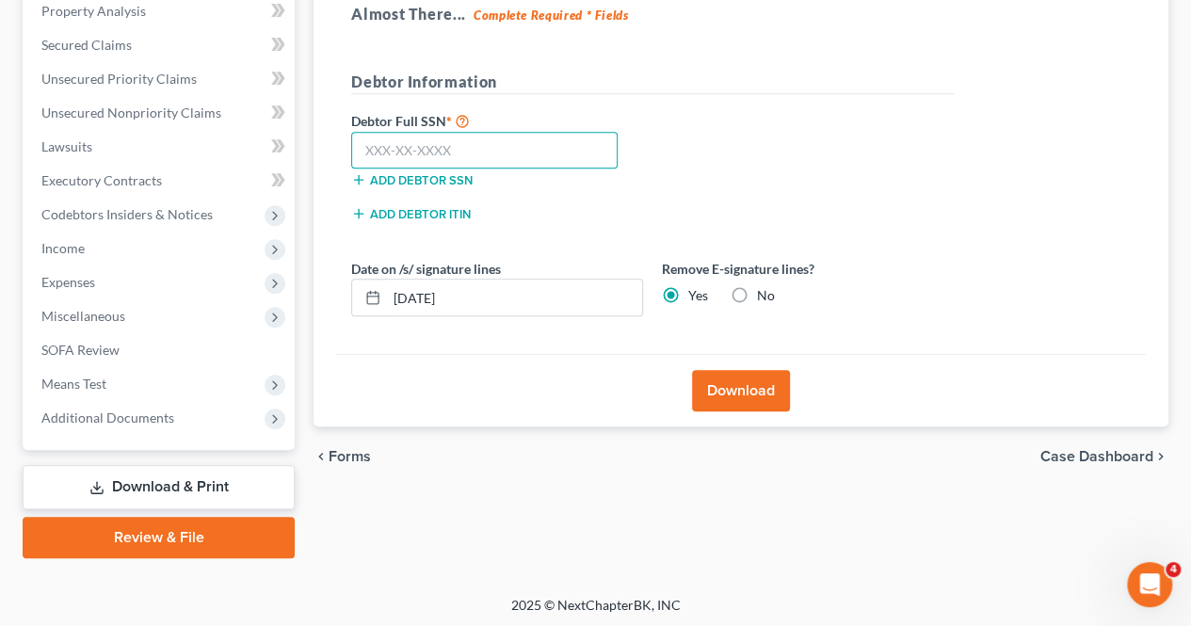
click at [492, 152] on input "text" at bounding box center [484, 151] width 266 height 38
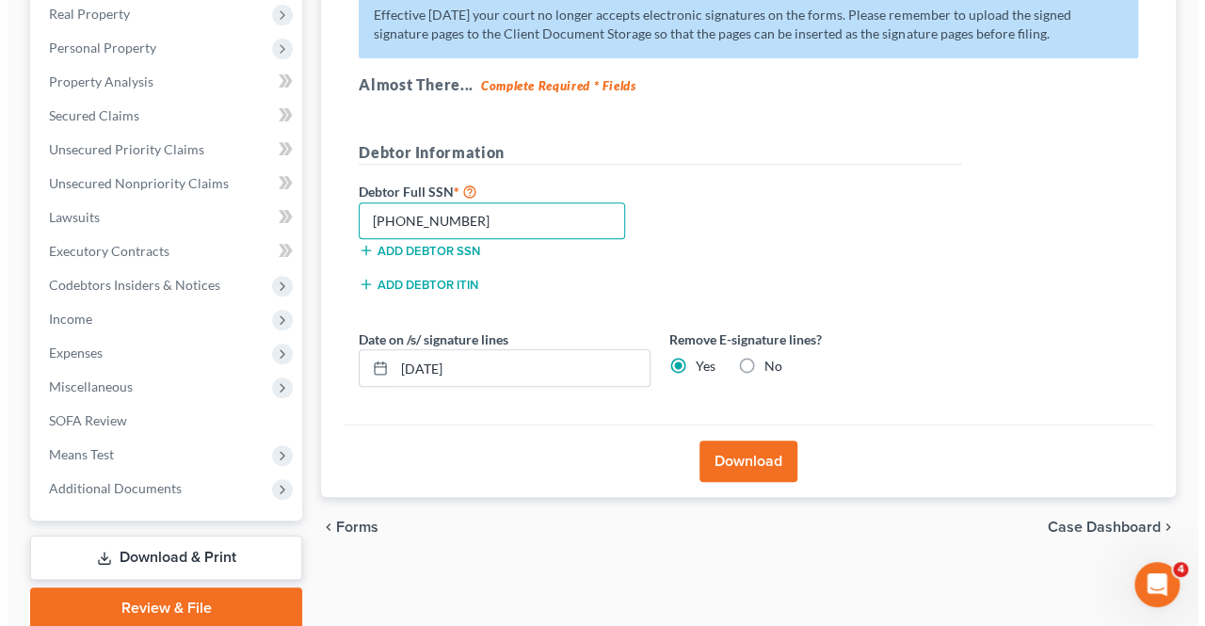
scroll to position [304, 0]
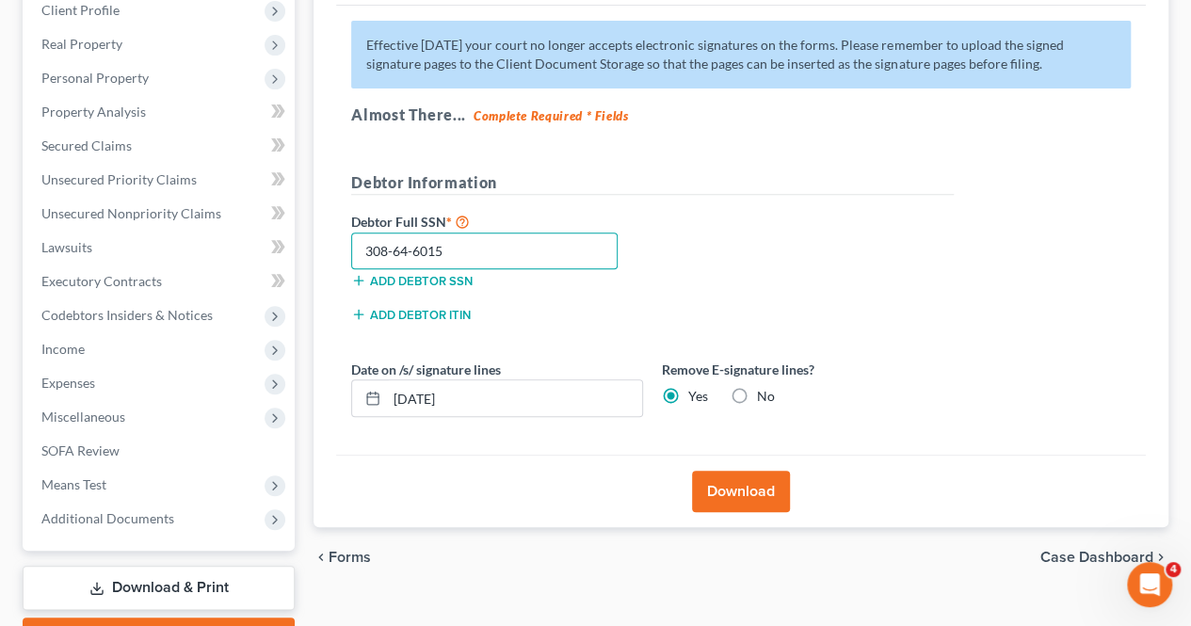
type input "308-64-6015"
click at [737, 487] on button "Download" at bounding box center [741, 491] width 98 height 41
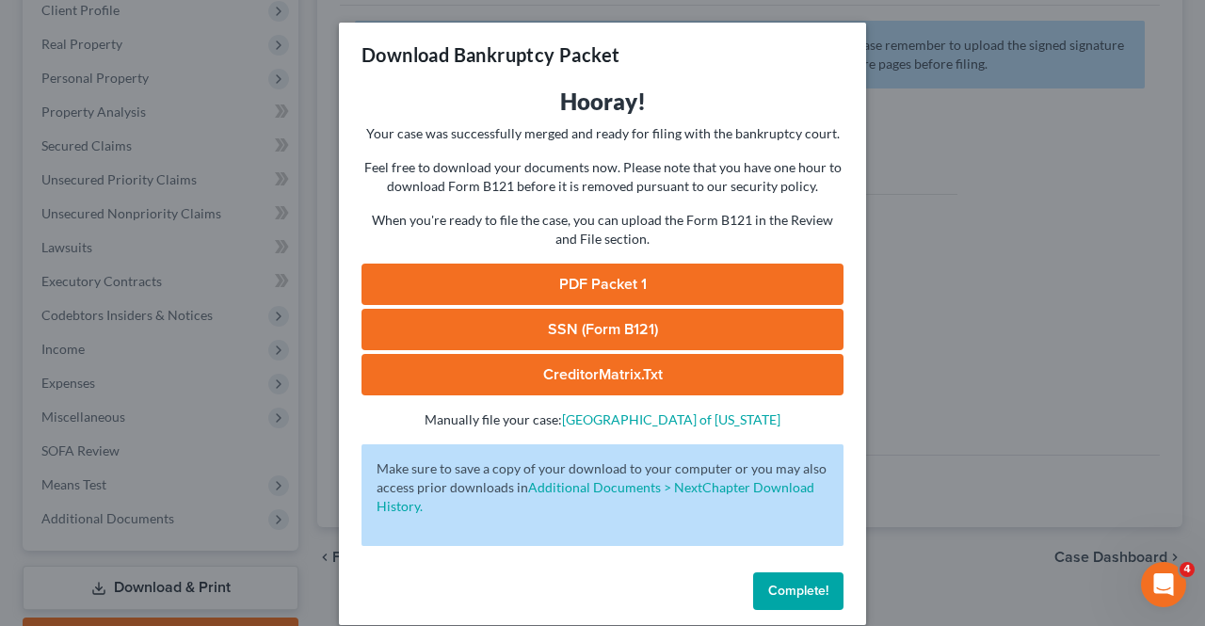
click at [536, 270] on link "PDF Packet 1" at bounding box center [602, 284] width 482 height 41
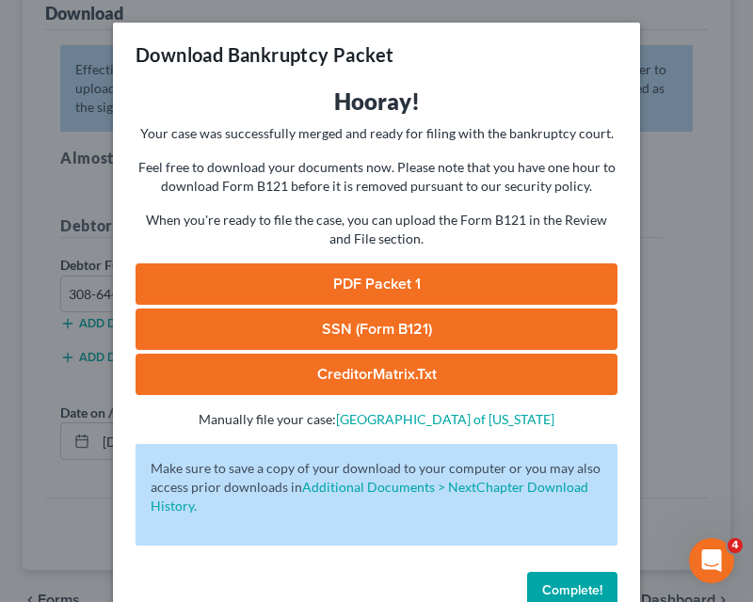
click at [363, 323] on link "SSN (Form B121)" at bounding box center [377, 329] width 482 height 41
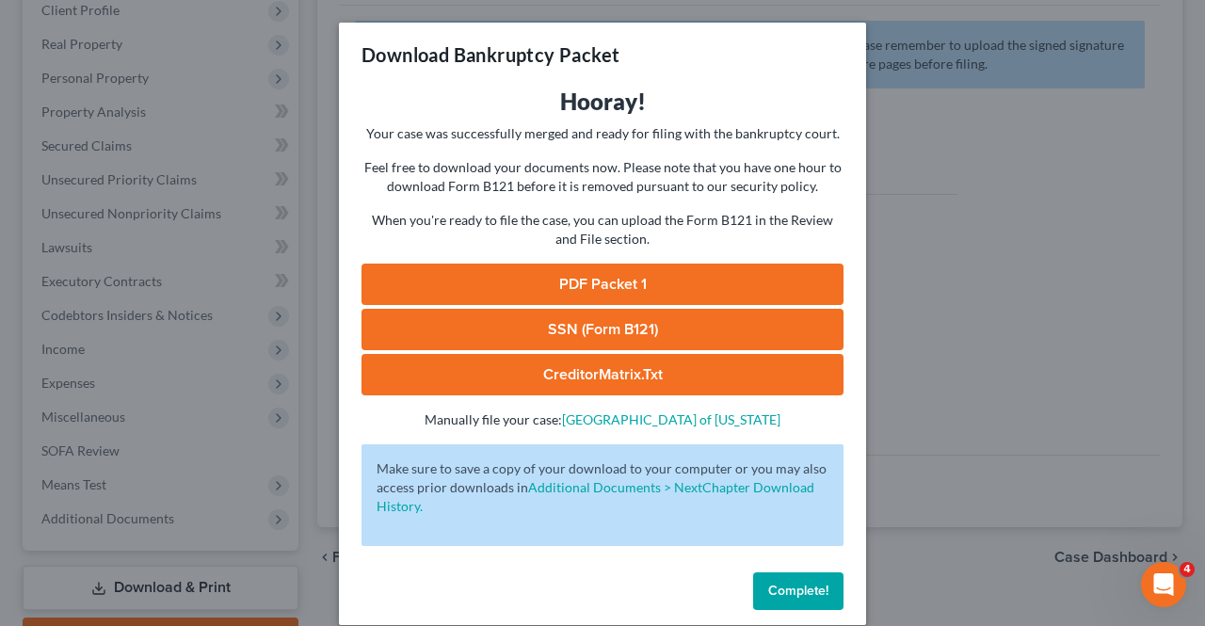
click at [610, 366] on link "CreditorMatrix.txt" at bounding box center [602, 374] width 482 height 41
click at [682, 280] on link "PDF Packet 1" at bounding box center [602, 284] width 482 height 41
